Goal: Task Accomplishment & Management: Complete application form

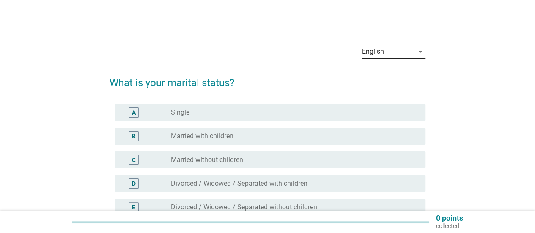
click at [374, 51] on div "English" at bounding box center [373, 52] width 22 height 8
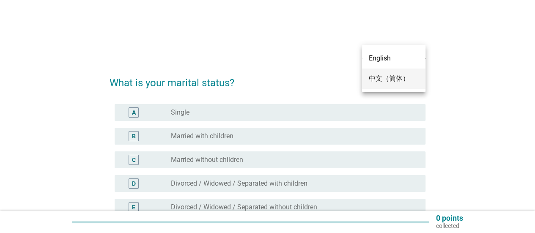
click at [376, 74] on div "中文（简体）" at bounding box center [394, 79] width 50 height 10
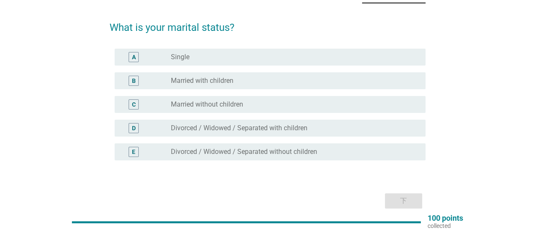
scroll to position [42, 0]
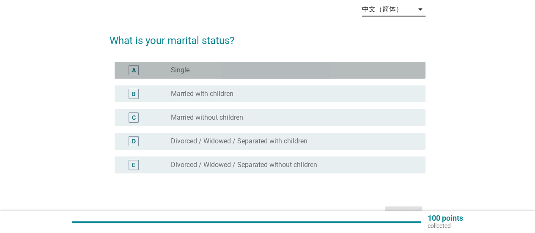
click at [255, 66] on div "radio_button_unchecked Single" at bounding box center [291, 70] width 241 height 8
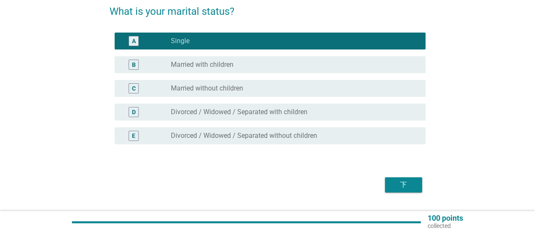
scroll to position [85, 0]
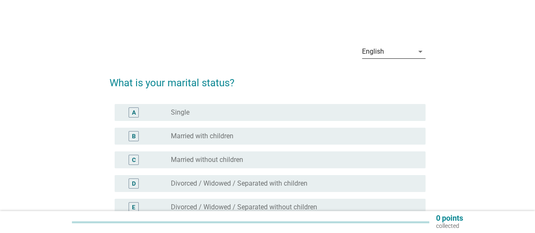
click at [388, 56] on div "English" at bounding box center [388, 52] width 52 height 14
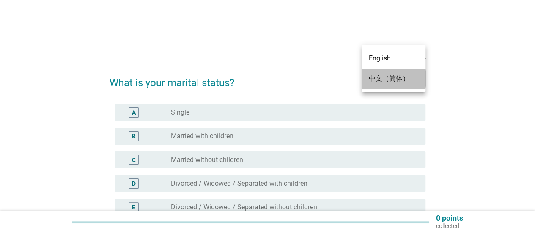
click at [383, 77] on div "中文（简体）" at bounding box center [394, 79] width 50 height 10
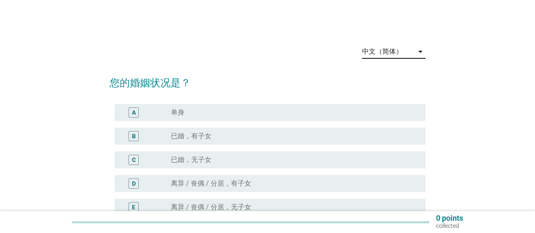
click at [304, 105] on div "A radio_button_unchecked 单身" at bounding box center [268, 113] width 316 height 24
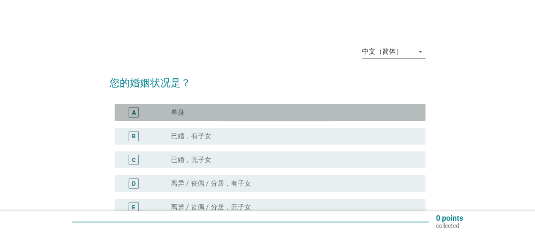
click at [304, 107] on div "radio_button_unchecked 单身" at bounding box center [295, 112] width 248 height 10
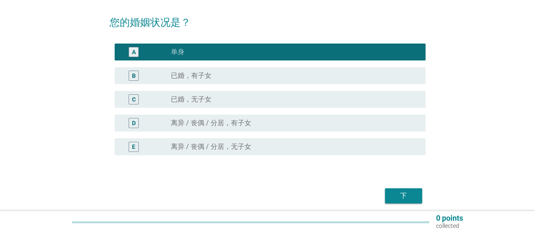
scroll to position [85, 0]
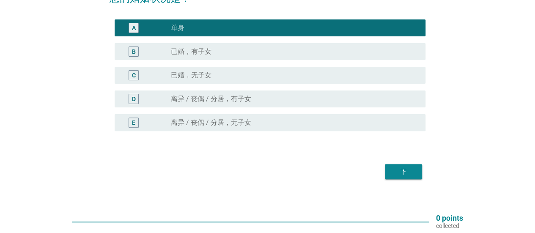
click at [394, 171] on div "下" at bounding box center [404, 172] width 24 height 10
